Goal: Find specific page/section: Find specific page/section

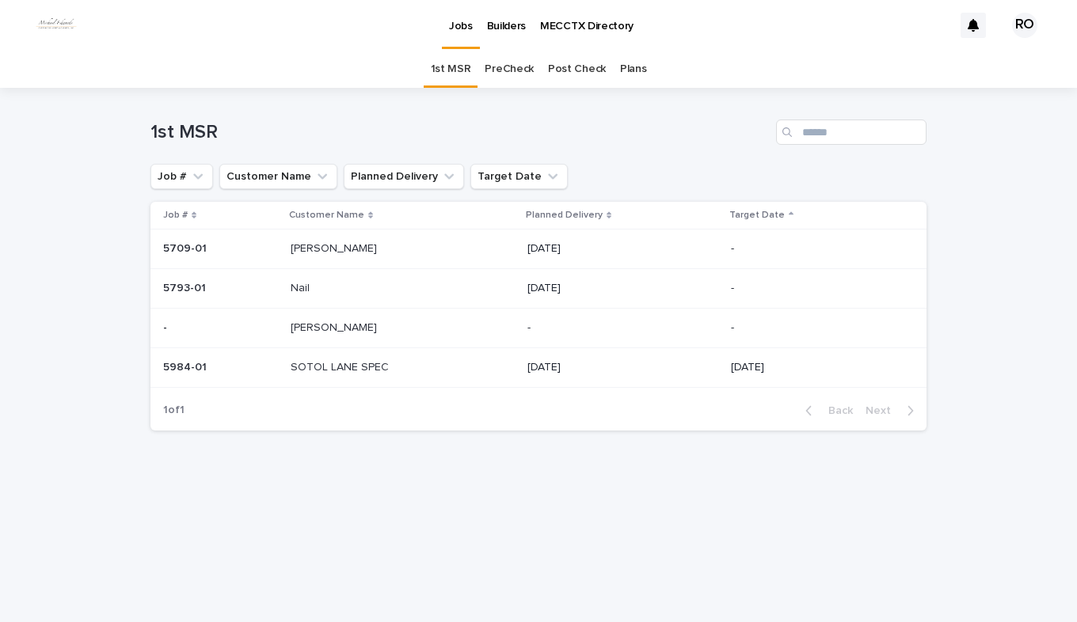
click at [509, 68] on link "PreCheck" at bounding box center [509, 69] width 49 height 37
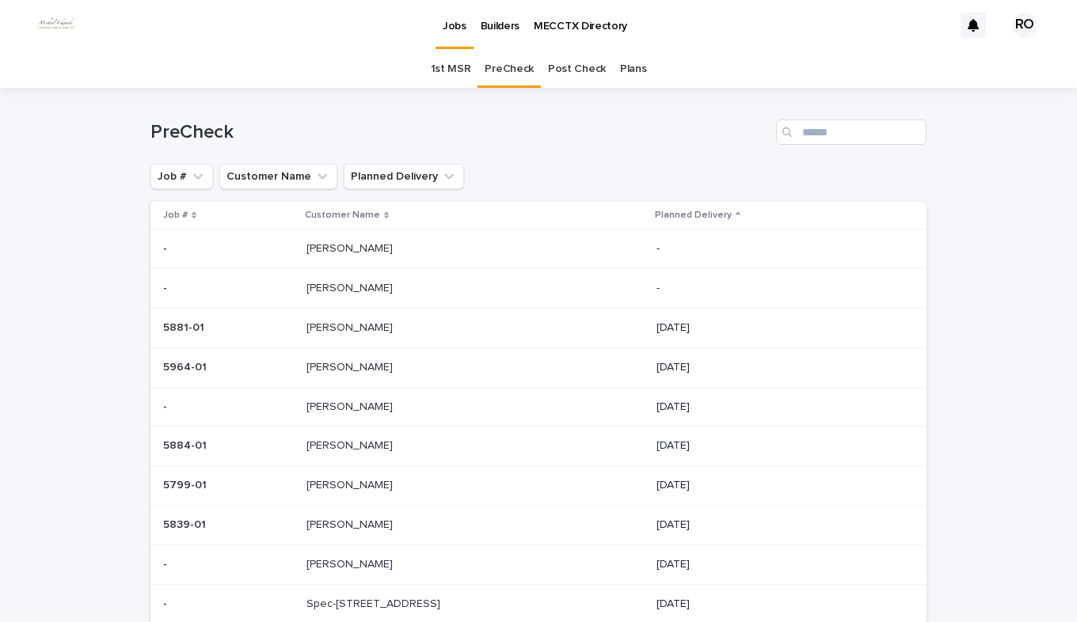
click at [366, 366] on p at bounding box center [438, 367] width 264 height 13
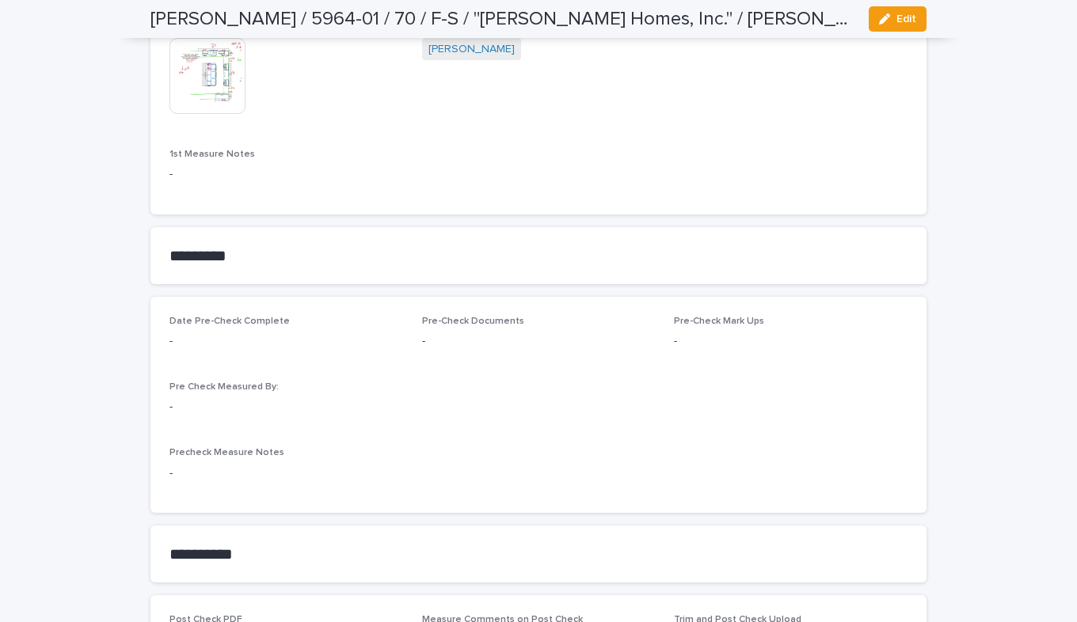
scroll to position [1188, 0]
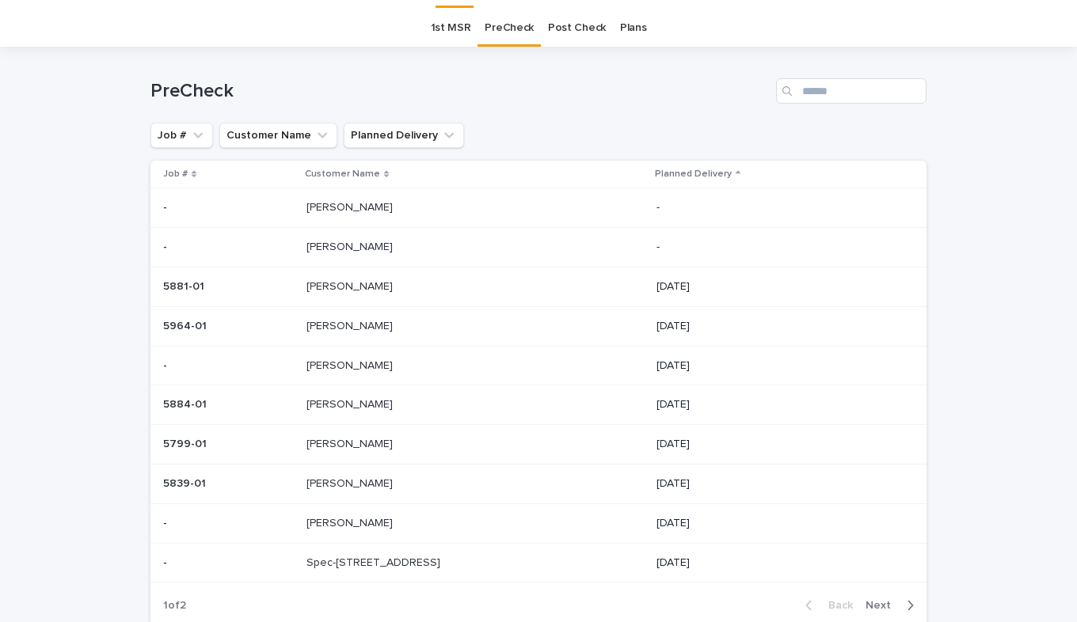
scroll to position [51, 0]
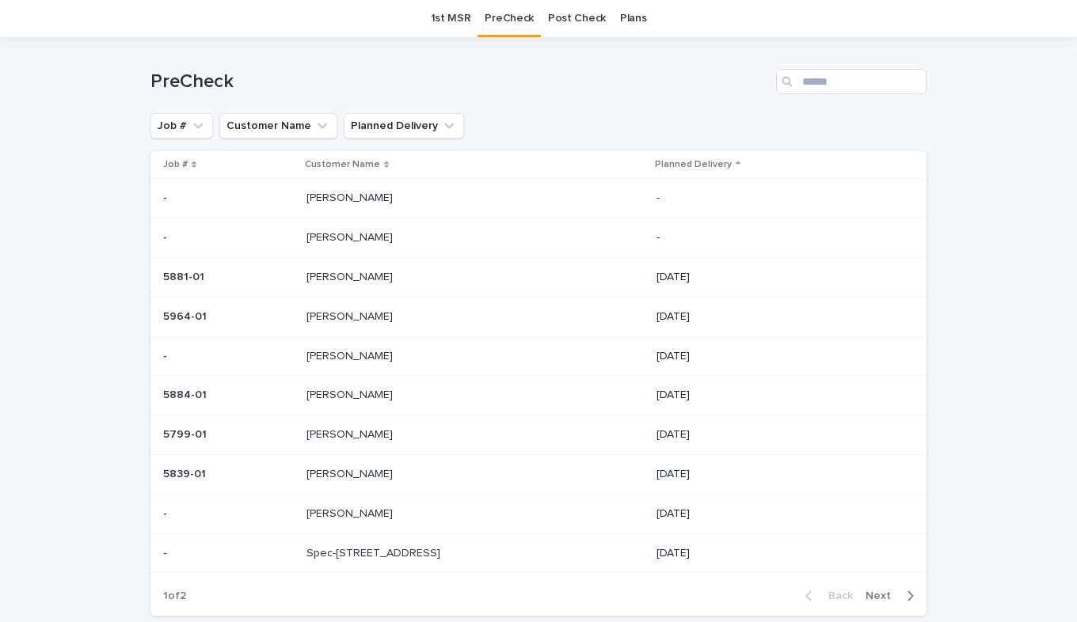
click at [355, 347] on div "[PERSON_NAME] [PERSON_NAME]" at bounding box center [474, 357] width 337 height 26
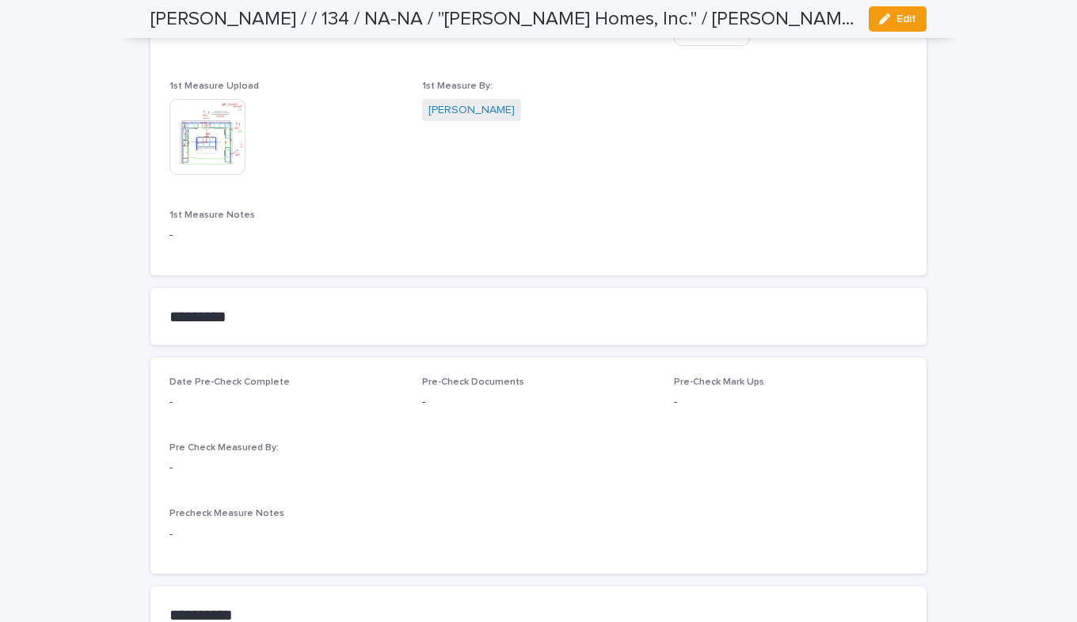
scroll to position [1108, 0]
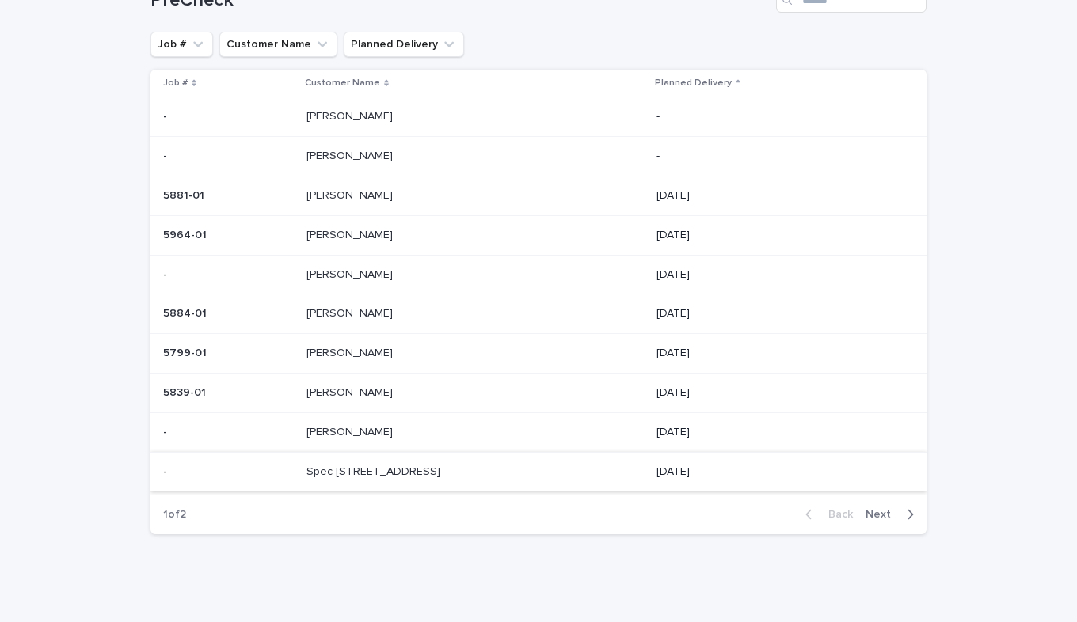
scroll to position [137, 0]
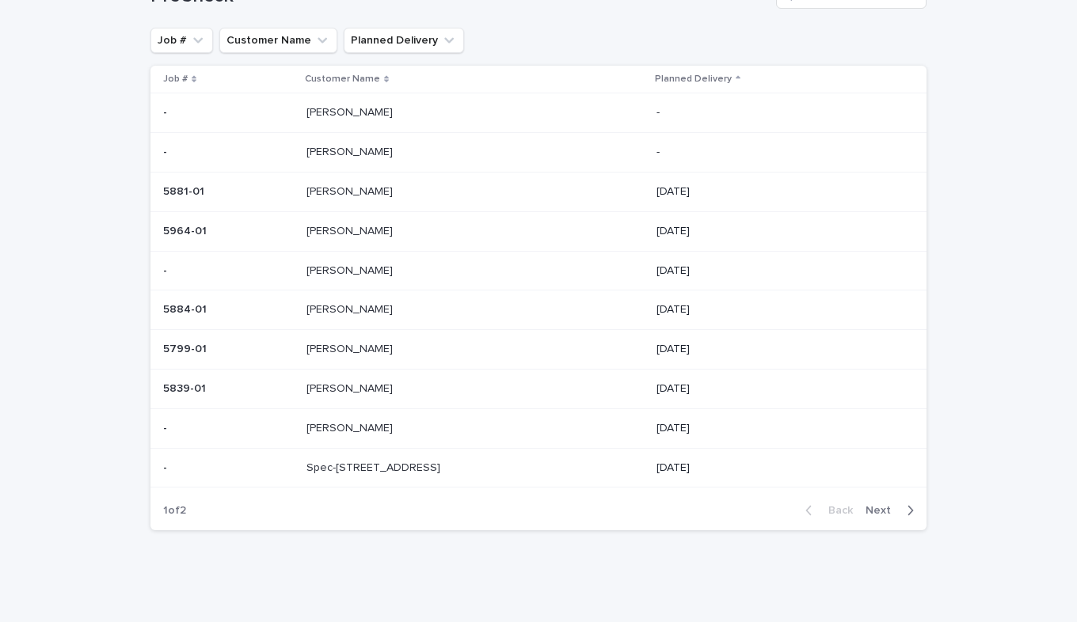
click at [368, 470] on p "Spec-[STREET_ADDRESS]" at bounding box center [374, 466] width 137 height 17
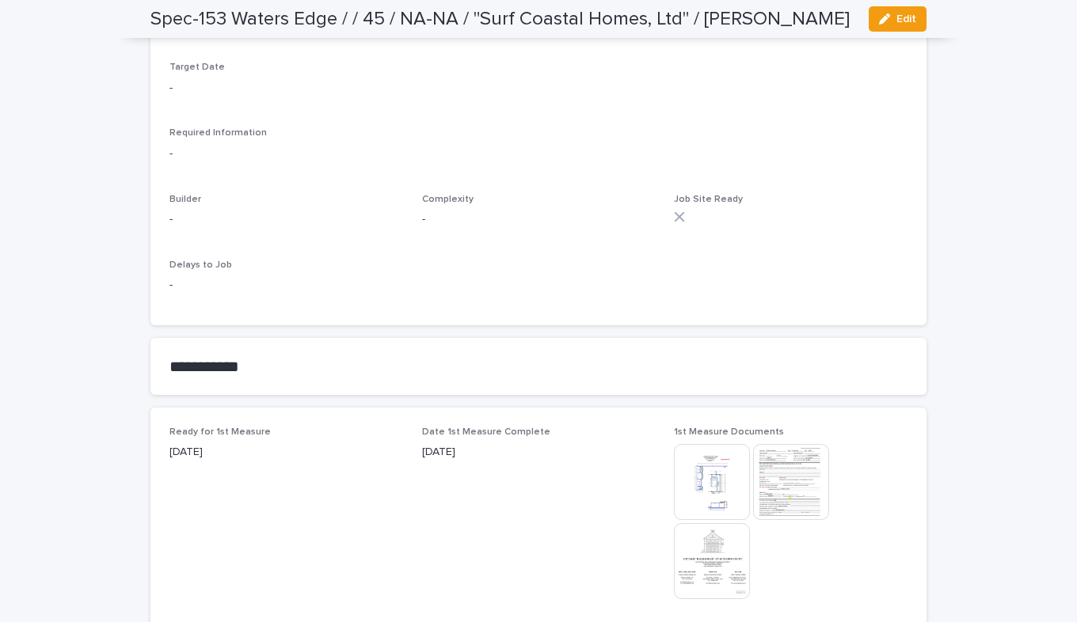
scroll to position [396, 0]
